Goal: Task Accomplishment & Management: Use online tool/utility

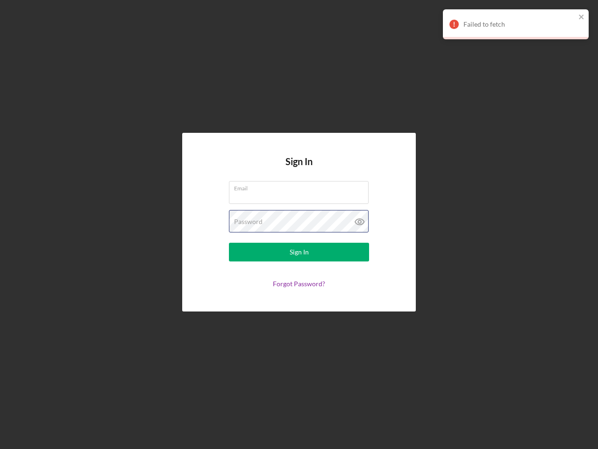
click at [299, 224] on div "Password" at bounding box center [299, 221] width 140 height 23
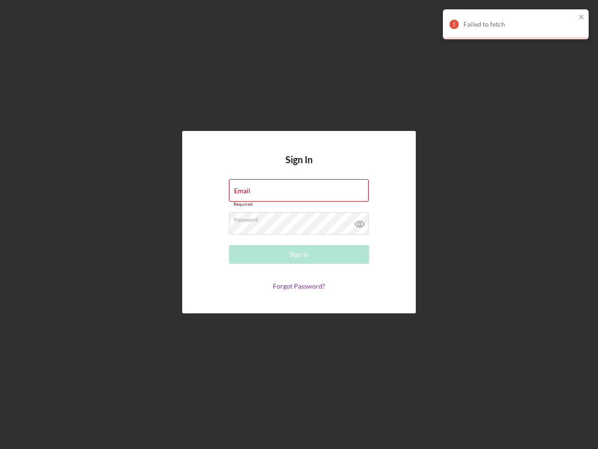
click at [360, 221] on icon at bounding box center [359, 223] width 23 height 23
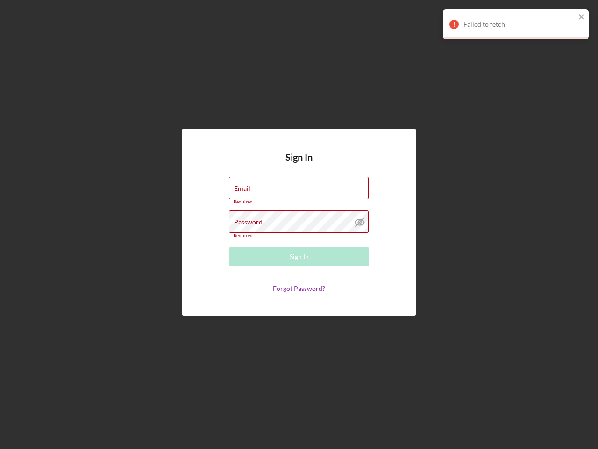
click at [516, 24] on div "Failed to fetch" at bounding box center [520, 24] width 112 height 7
